Goal: Information Seeking & Learning: Learn about a topic

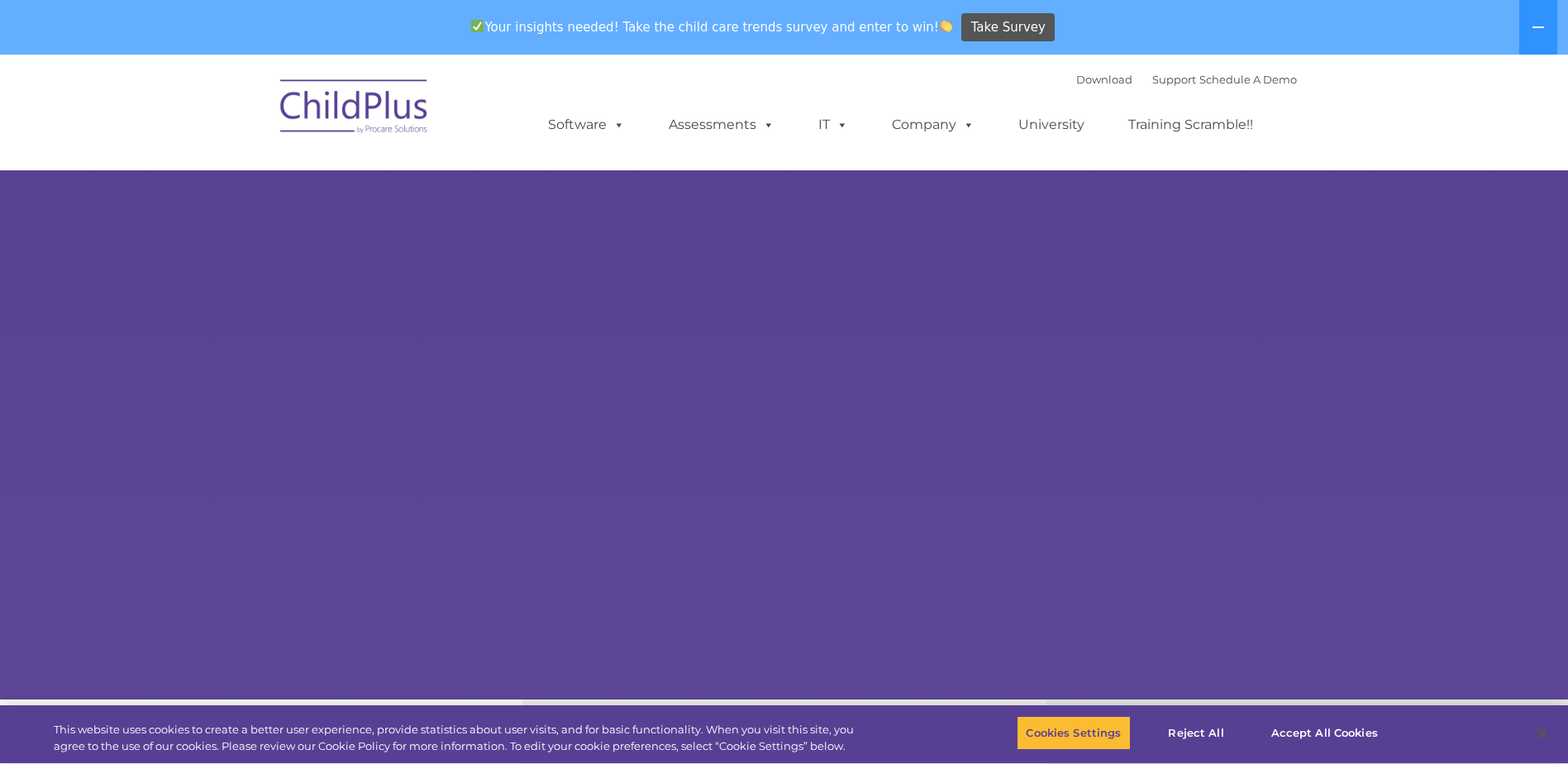
select select "MEDIUM"
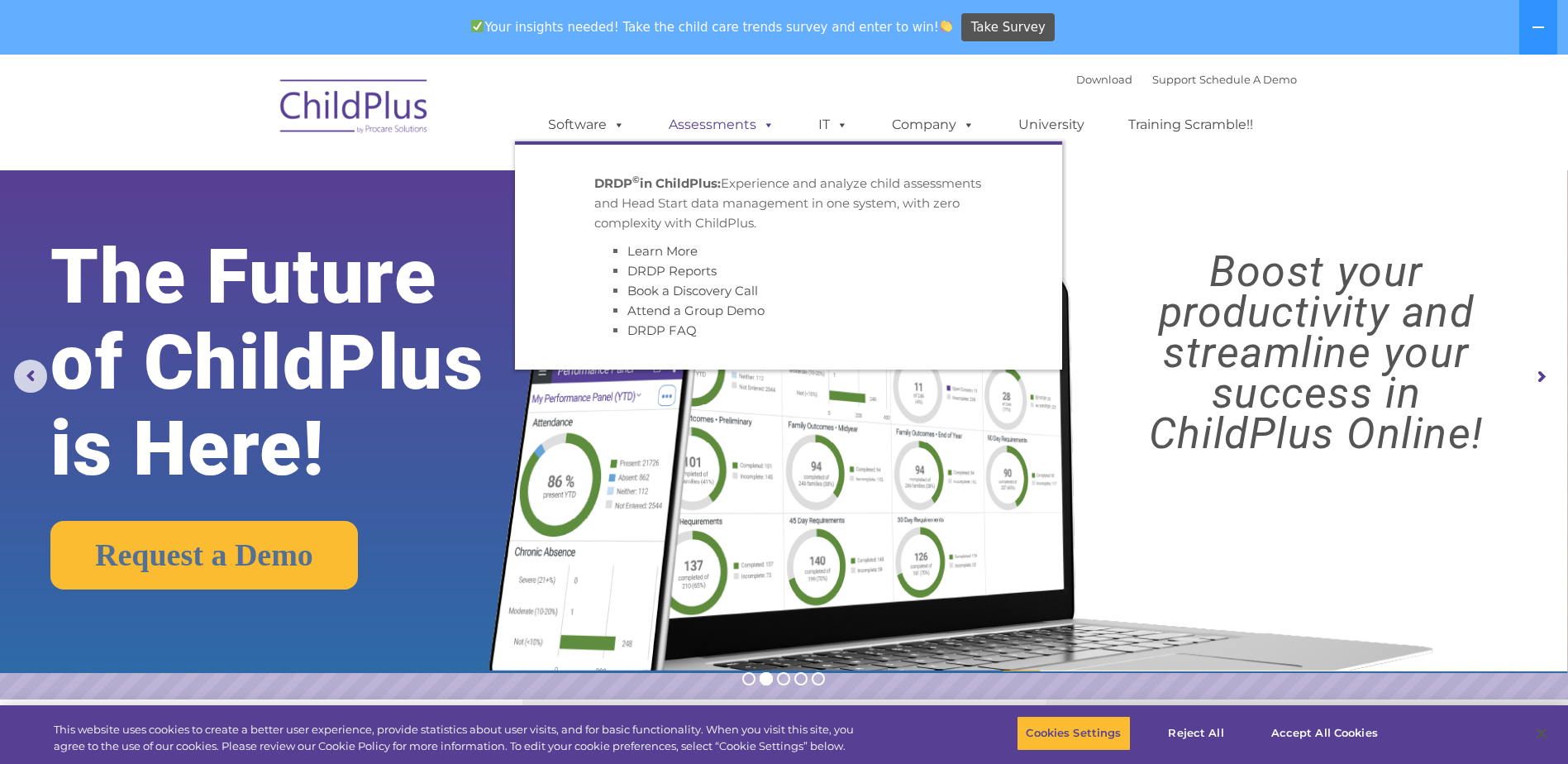
click at [696, 128] on link "Assessments" at bounding box center [721, 125] width 139 height 33
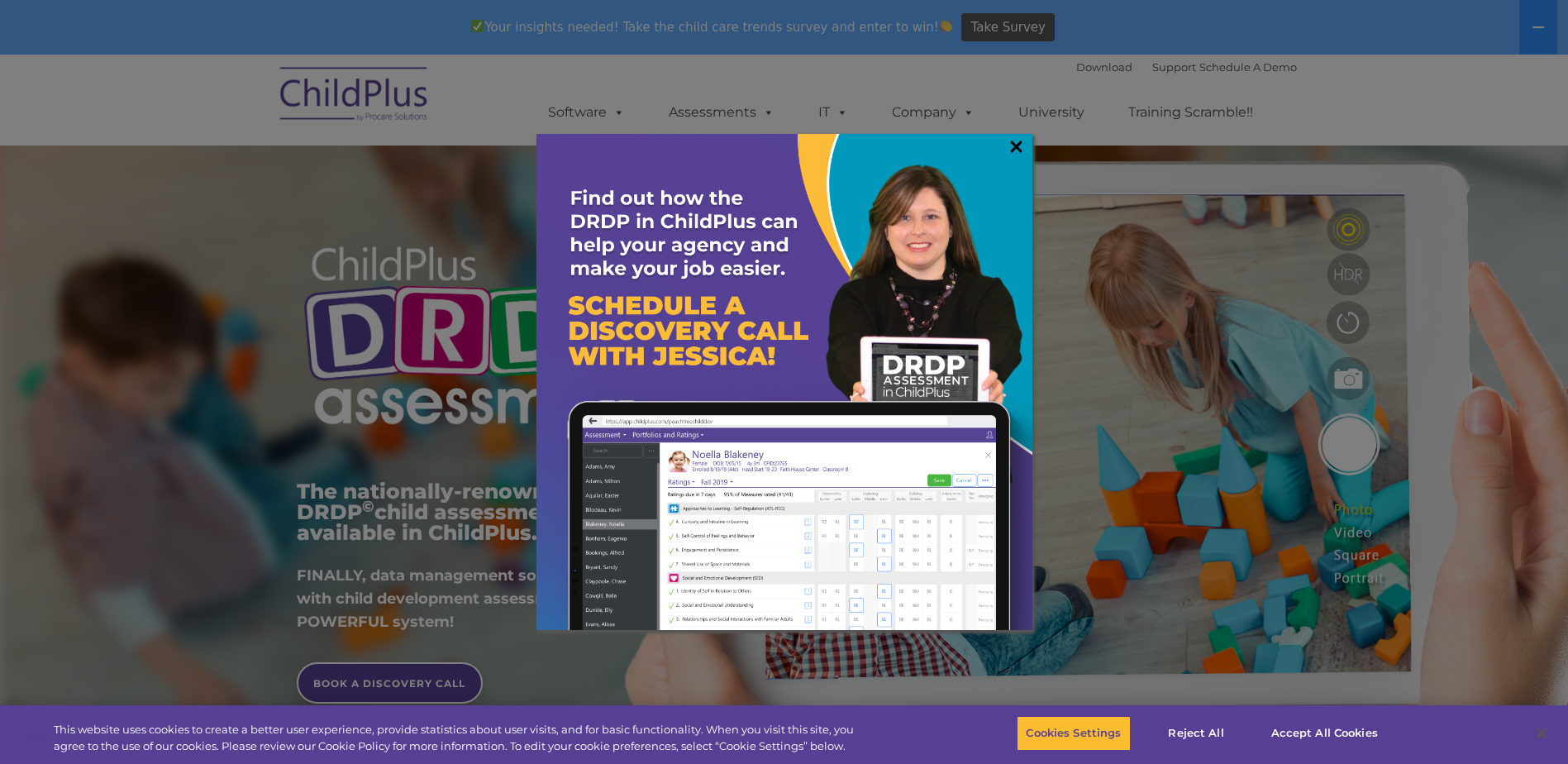
click at [1016, 143] on link "×" at bounding box center [1016, 146] width 19 height 17
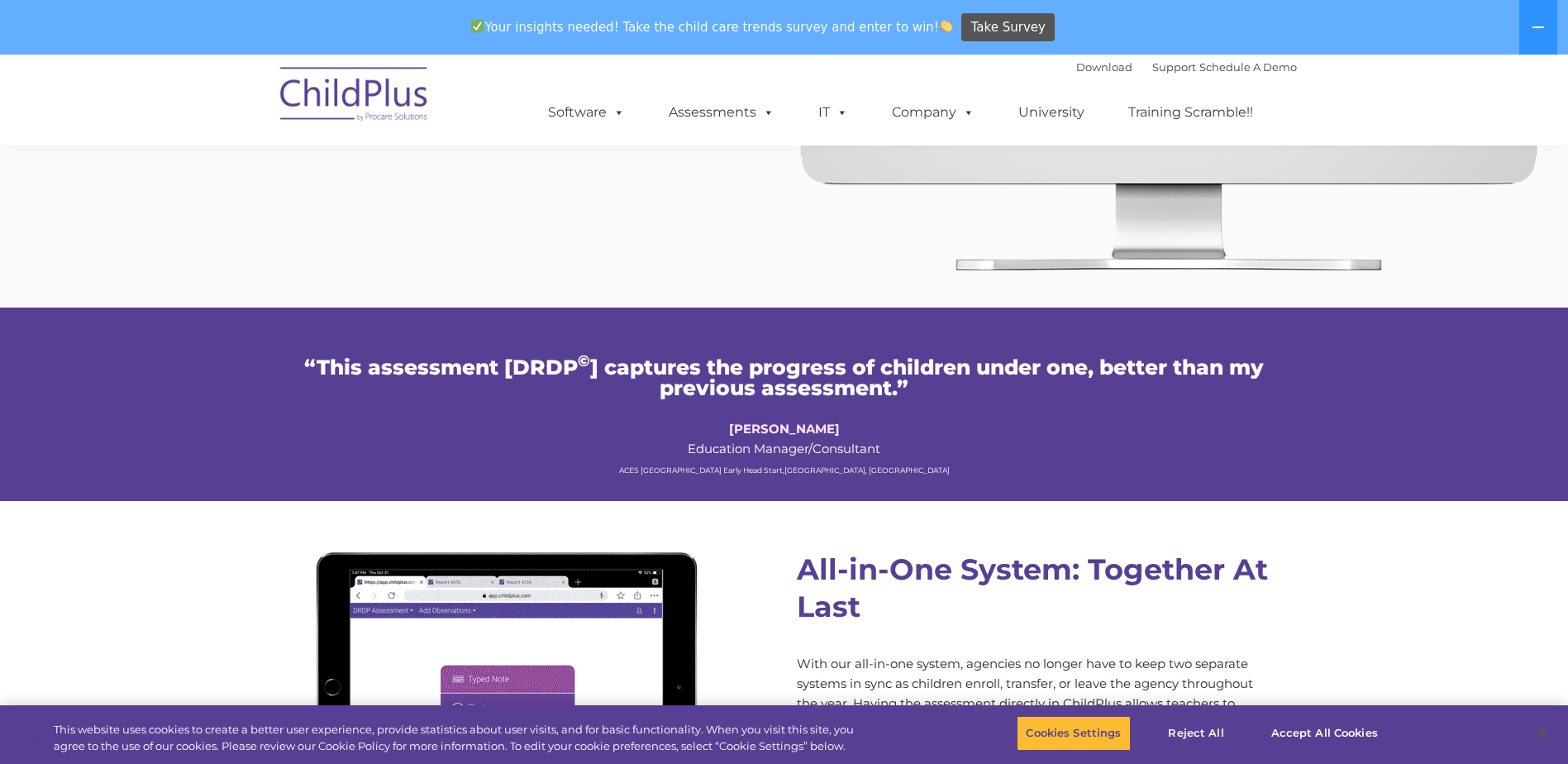
scroll to position [1149, 0]
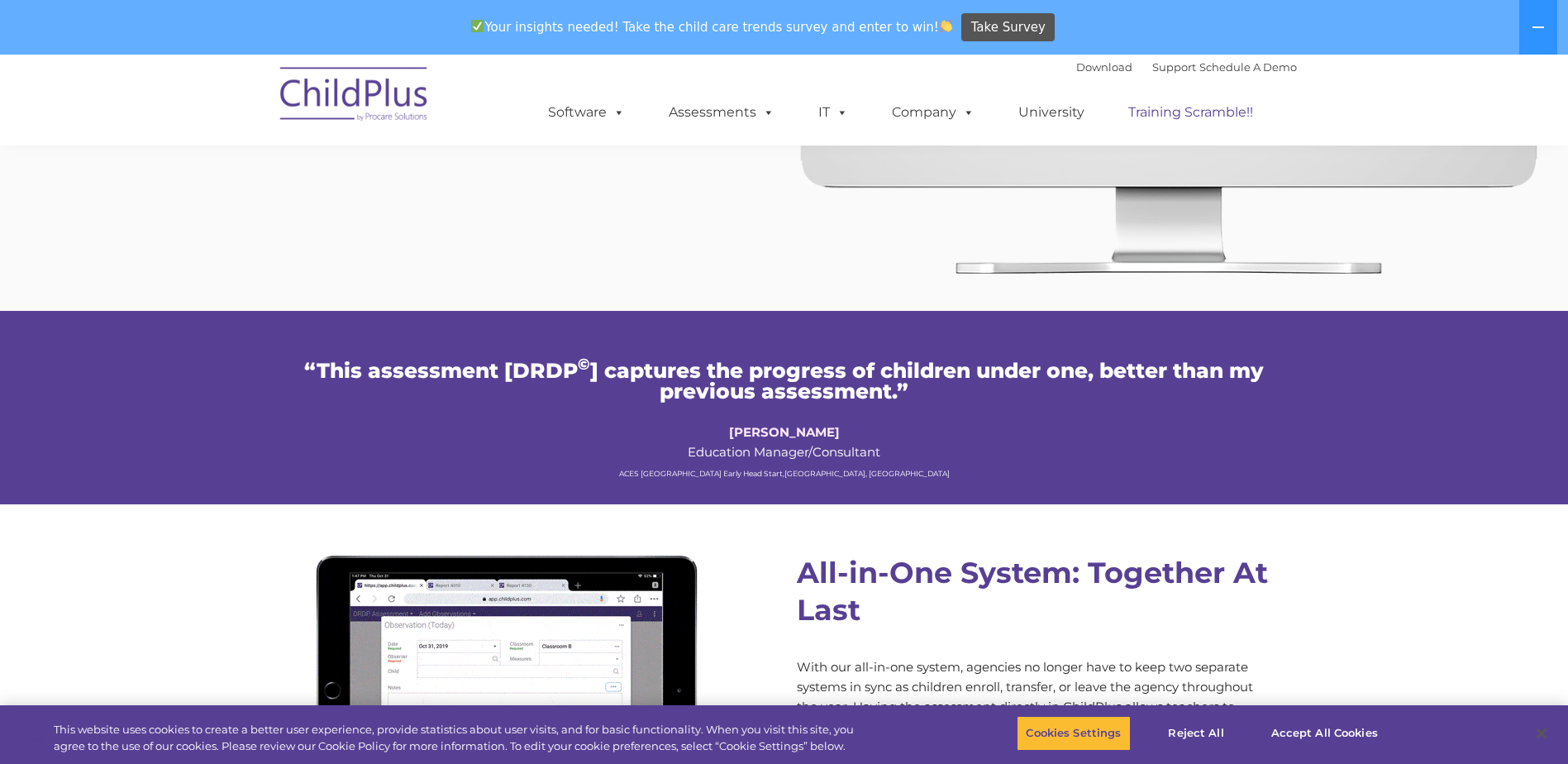
click at [1188, 114] on link "Training Scramble!!" at bounding box center [1191, 113] width 158 height 33
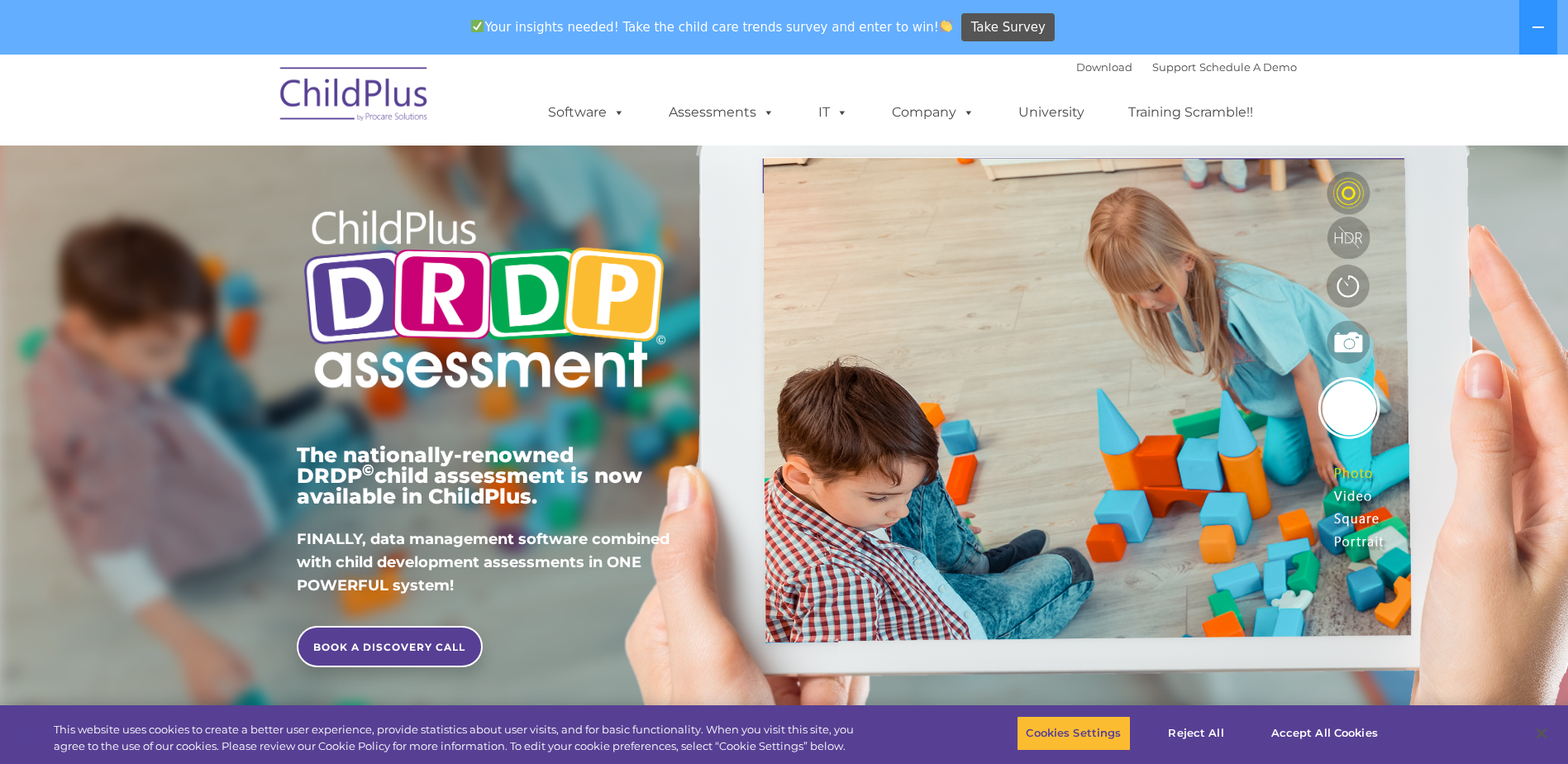
scroll to position [0, 0]
